Goal: Task Accomplishment & Management: Manage account settings

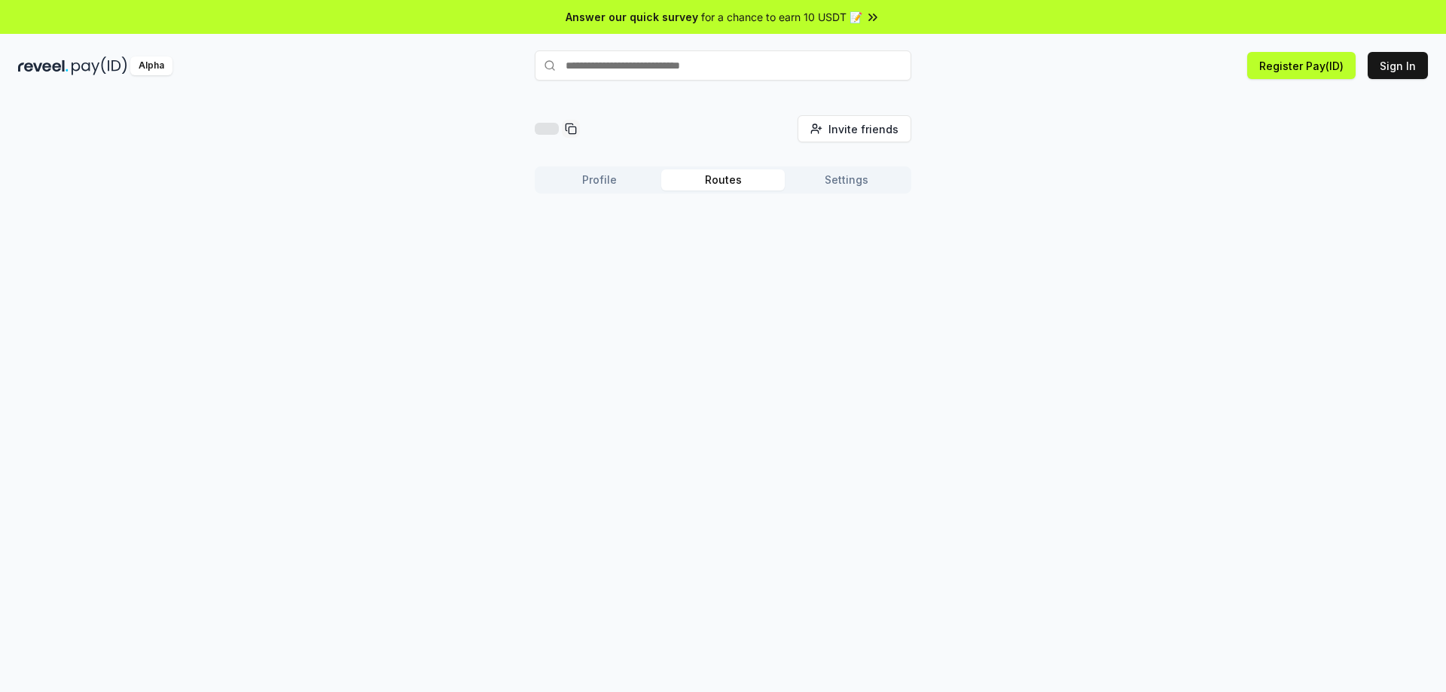
click at [749, 178] on button "Routes" at bounding box center [722, 179] width 123 height 21
click at [839, 177] on button "Settings" at bounding box center [846, 179] width 123 height 21
click at [740, 178] on button "Routes" at bounding box center [722, 179] width 123 height 21
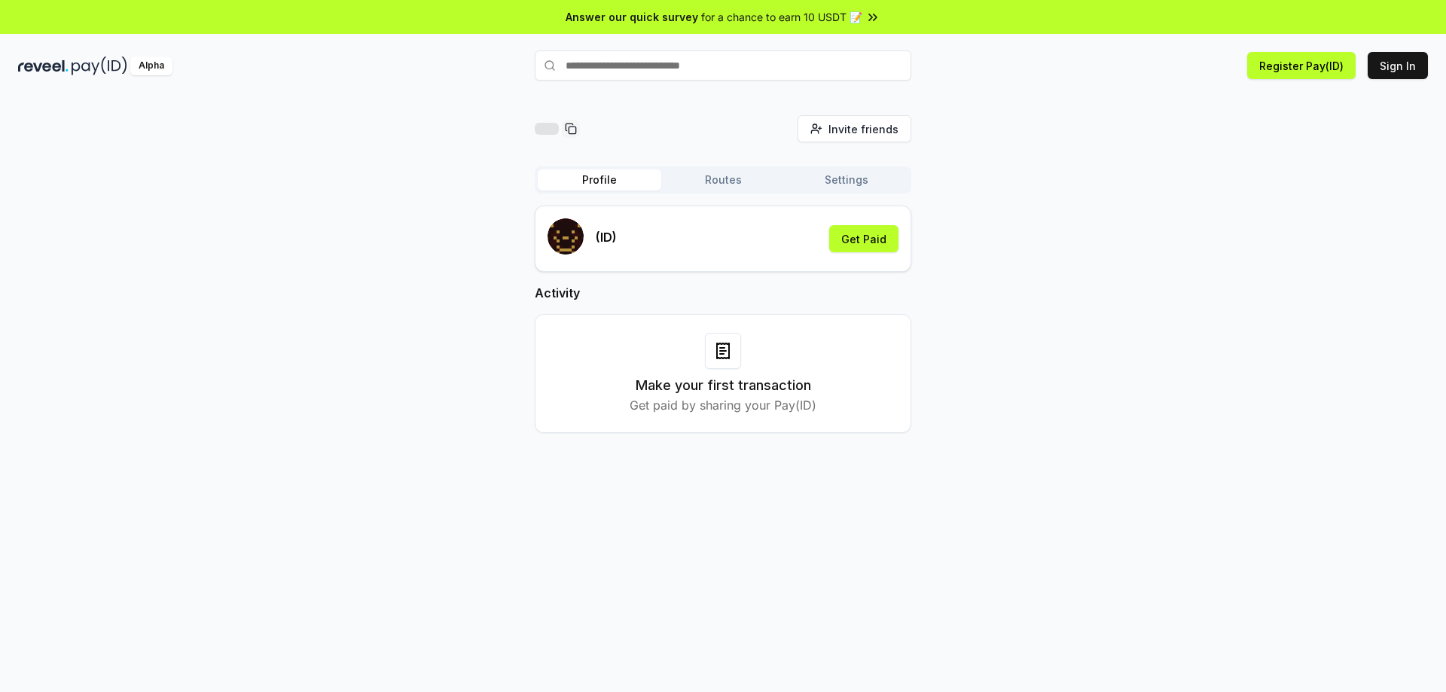
click at [632, 184] on button "Profile" at bounding box center [599, 179] width 123 height 21
